Goal: Communication & Community: Participate in discussion

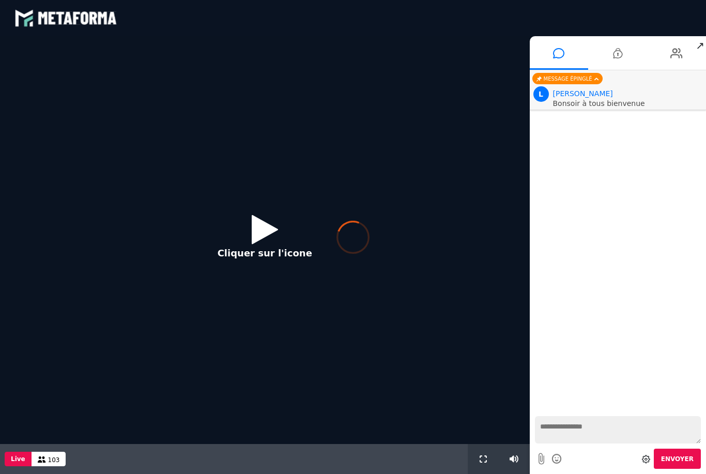
click at [266, 231] on div at bounding box center [353, 237] width 706 height 474
click at [357, 240] on icon at bounding box center [352, 237] width 33 height 33
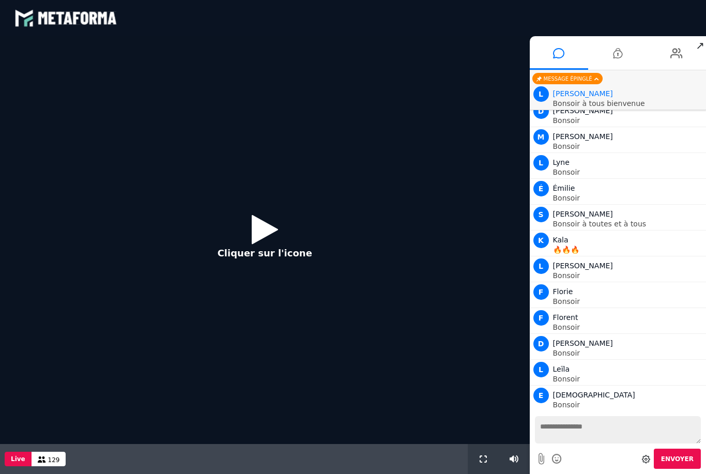
scroll to position [1338, 0]
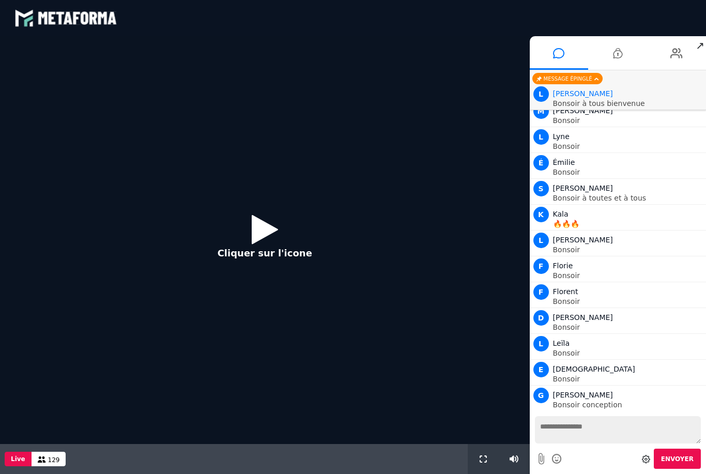
click at [264, 225] on icon at bounding box center [265, 229] width 26 height 34
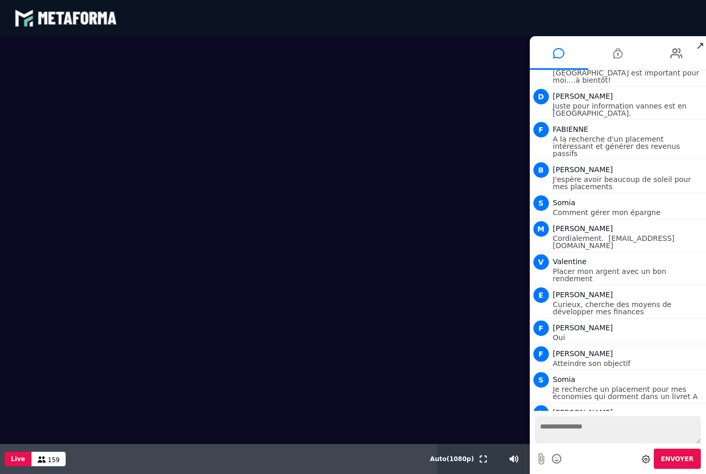
scroll to position [4221, 0]
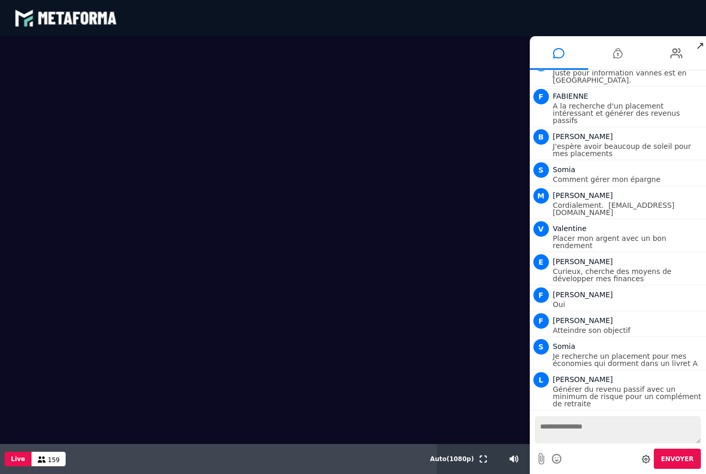
click at [699, 45] on span "↗" at bounding box center [700, 45] width 12 height 19
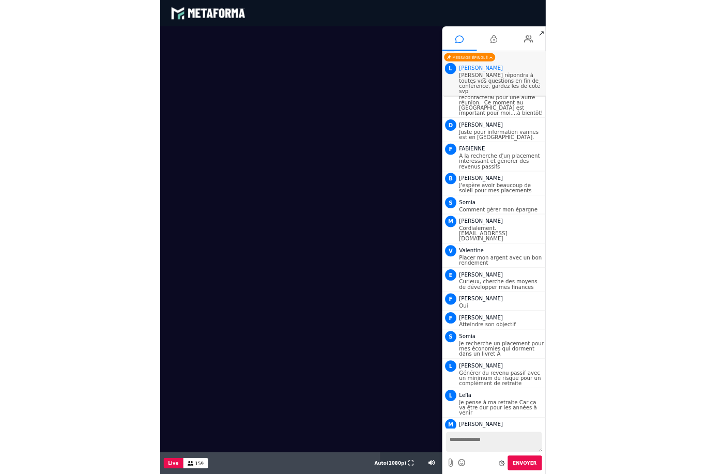
scroll to position [4195, 0]
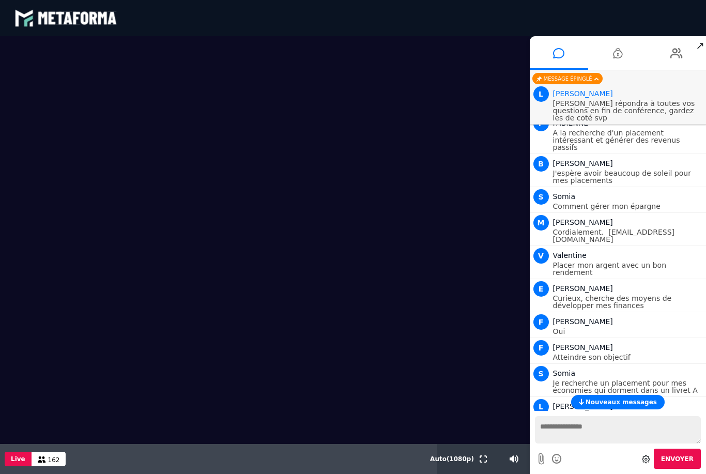
click at [650, 450] on div at bounding box center [646, 458] width 12 height 19
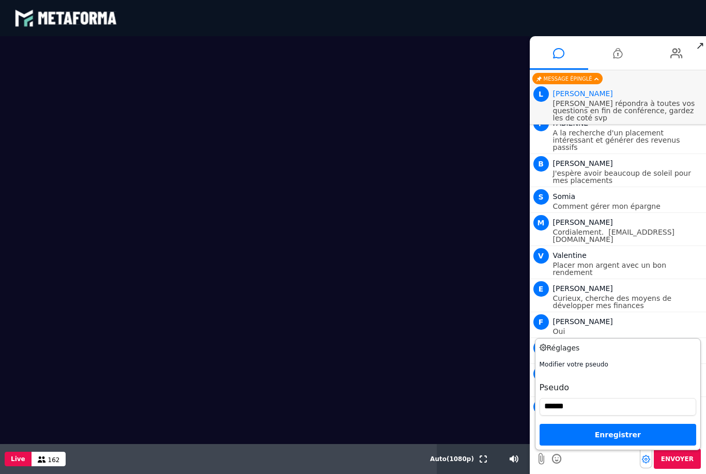
click at [646, 465] on div at bounding box center [646, 458] width 12 height 19
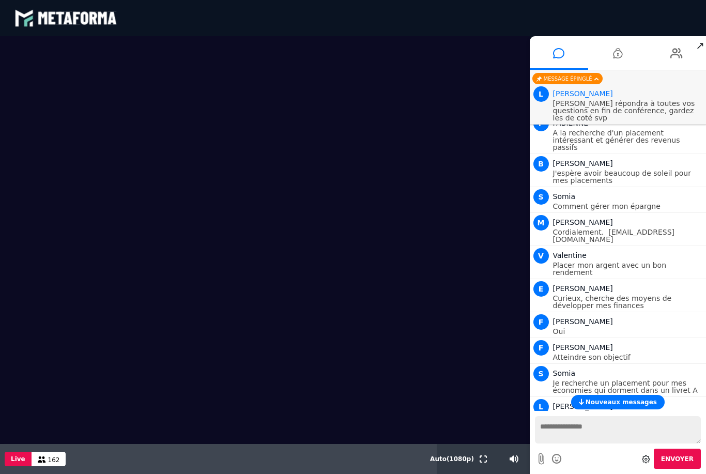
click at [594, 83] on div "Message épinglé" at bounding box center [567, 78] width 70 height 11
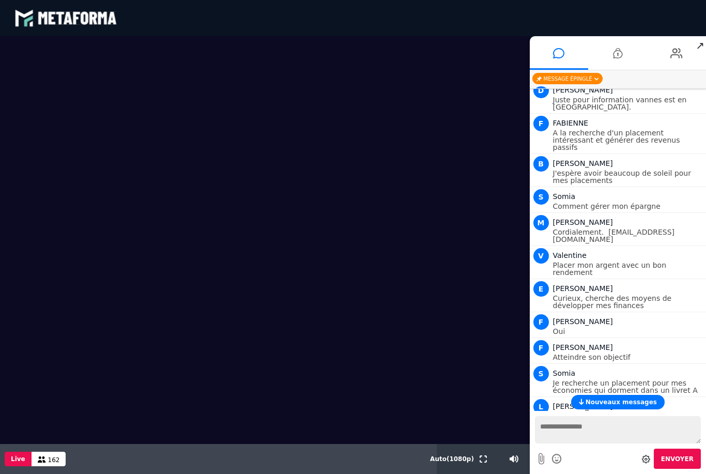
click at [618, 55] on icon at bounding box center [617, 53] width 9 height 26
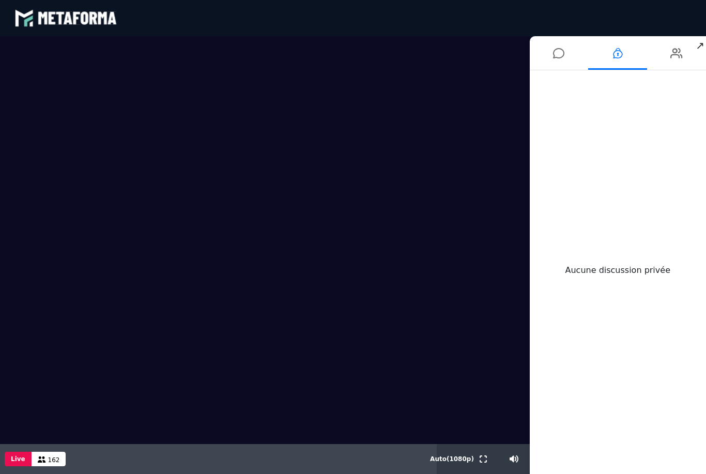
click at [671, 55] on icon at bounding box center [676, 53] width 12 height 26
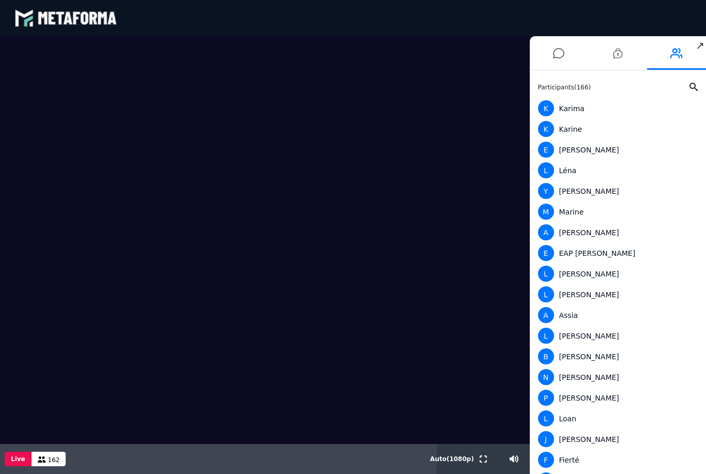
click at [559, 58] on icon at bounding box center [558, 53] width 11 height 26
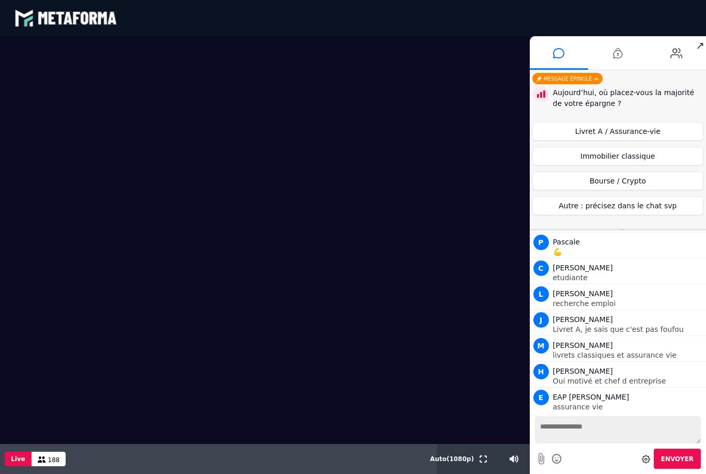
scroll to position [5597, 0]
click at [653, 134] on button "Livret A / Assurance-vie" at bounding box center [617, 131] width 171 height 19
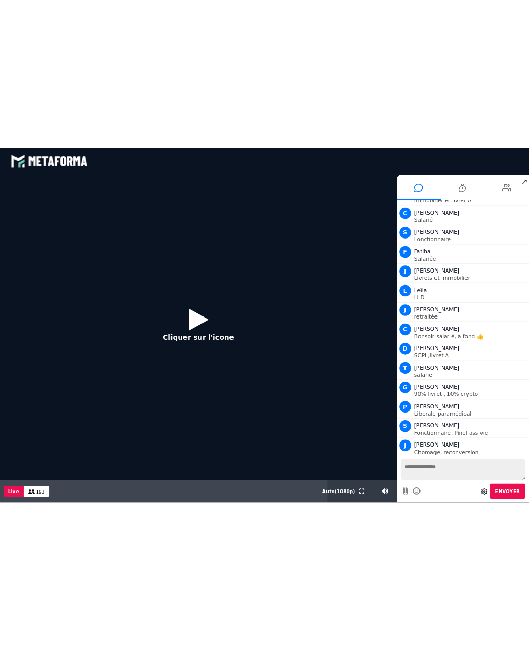
scroll to position [6037, 0]
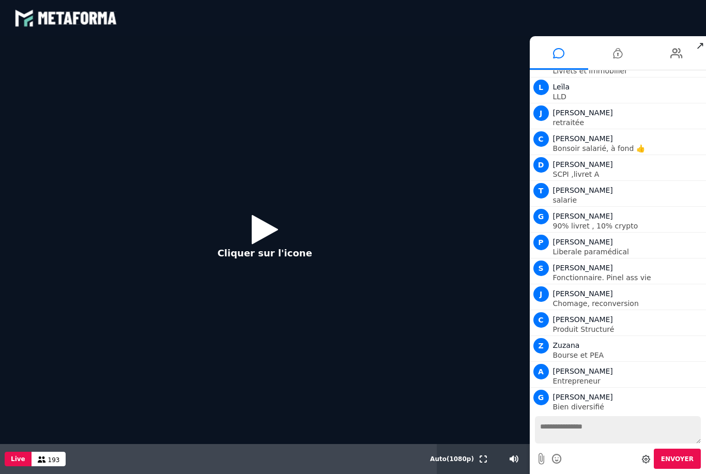
click at [268, 236] on icon at bounding box center [265, 229] width 26 height 34
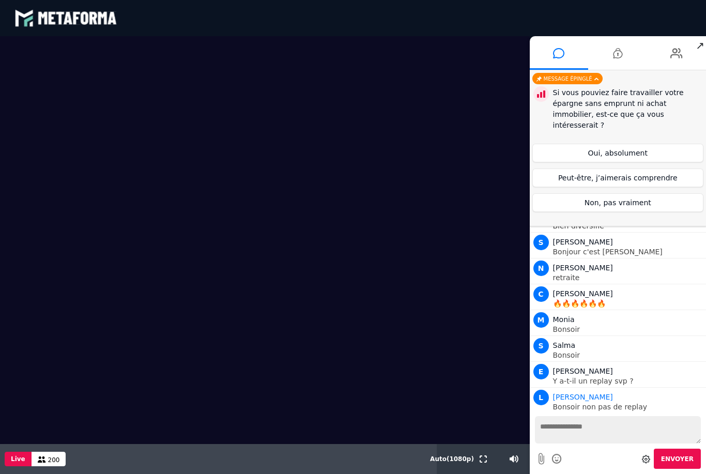
scroll to position [6243, 0]
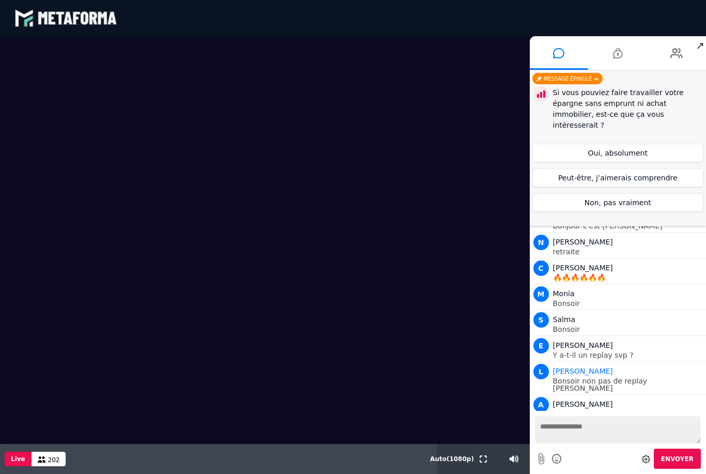
click at [648, 168] on button "Peut-être, j’aimerais comprendre" at bounding box center [617, 177] width 171 height 19
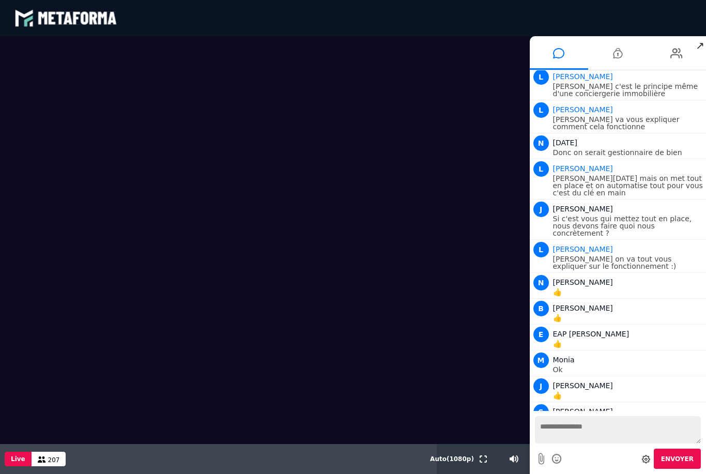
scroll to position [7648, 0]
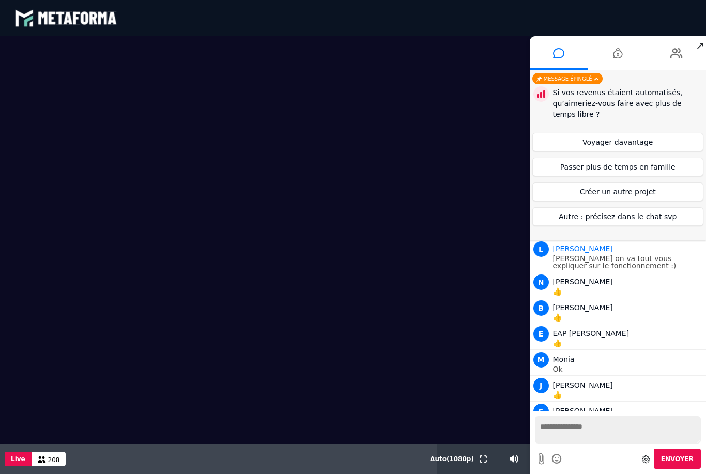
click at [645, 146] on button "Voyager davantage" at bounding box center [617, 142] width 171 height 19
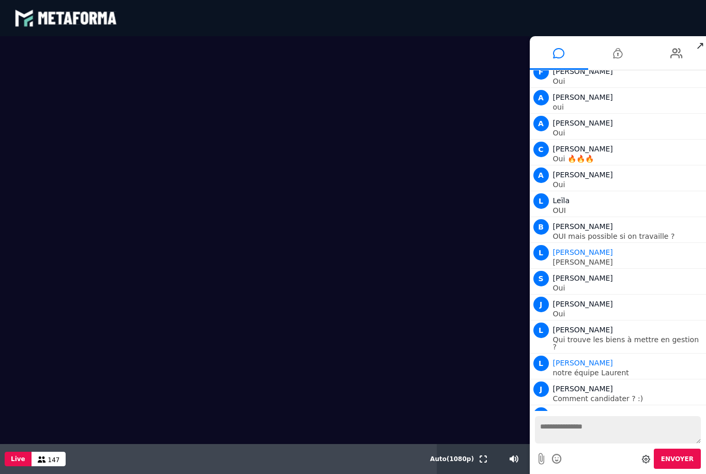
scroll to position [10468, 0]
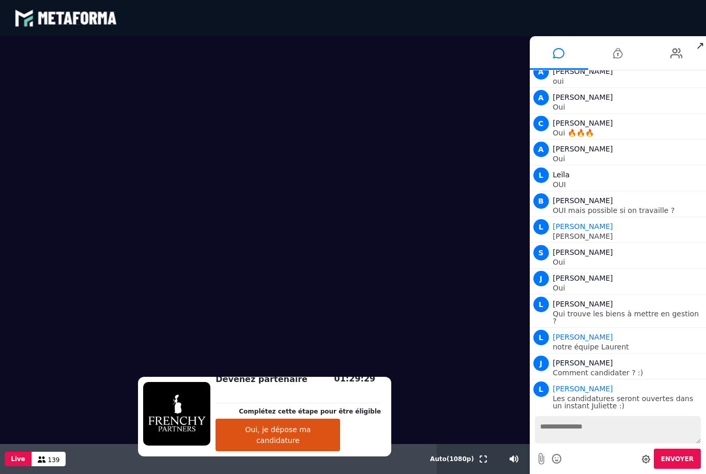
click at [312, 444] on button "Oui, je dépose ma candidature" at bounding box center [277, 434] width 124 height 33
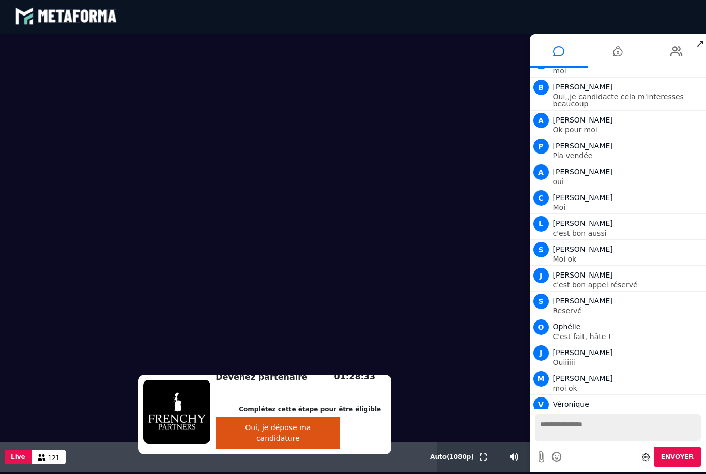
scroll to position [11179, 0]
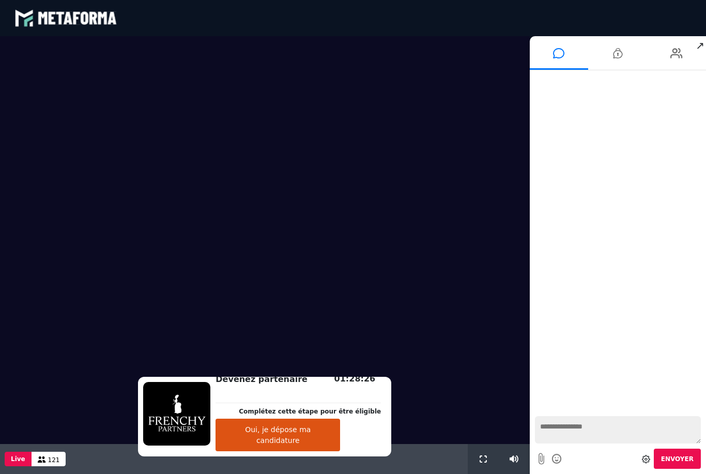
scroll to position [750, 0]
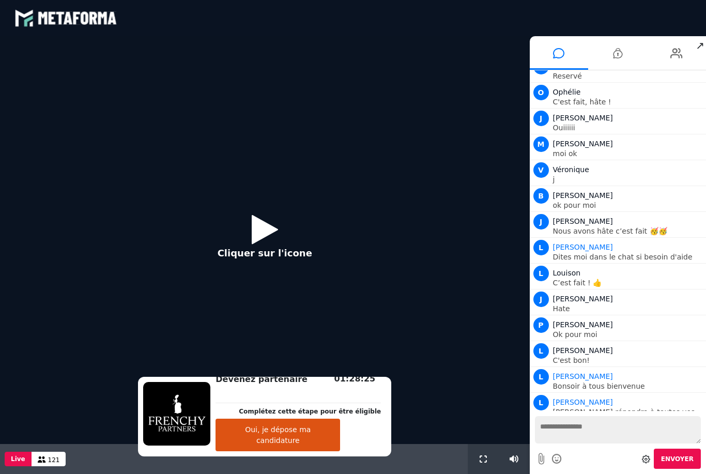
click at [268, 228] on icon at bounding box center [265, 229] width 26 height 34
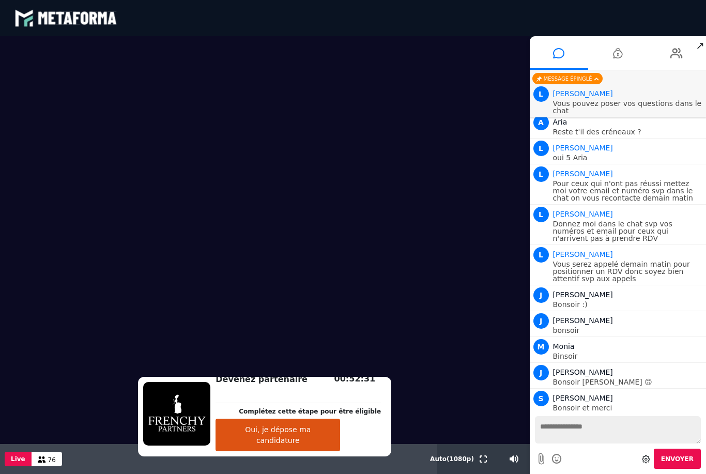
scroll to position [1649, 0]
